Goal: Find contact information: Find contact information

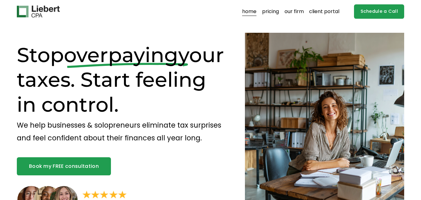
click at [289, 11] on link "our firm" at bounding box center [294, 12] width 19 height 10
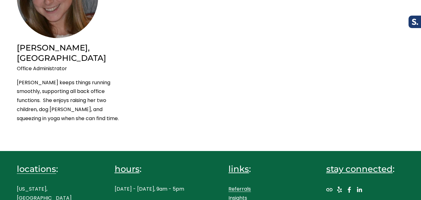
scroll to position [1436, 0]
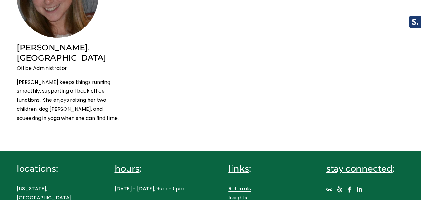
drag, startPoint x: 148, startPoint y: 190, endPoint x: 116, endPoint y: 187, distance: 32.2
copy p "917) 289-1017"
